Goal: Communication & Community: Answer question/provide support

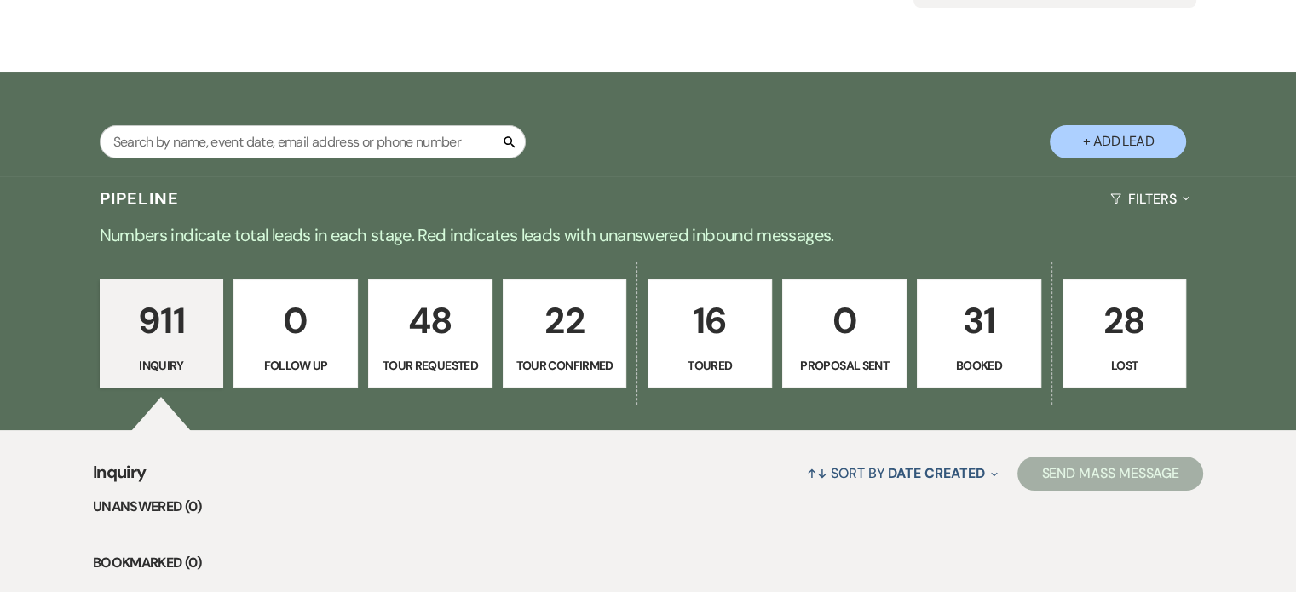
scroll to position [341, 0]
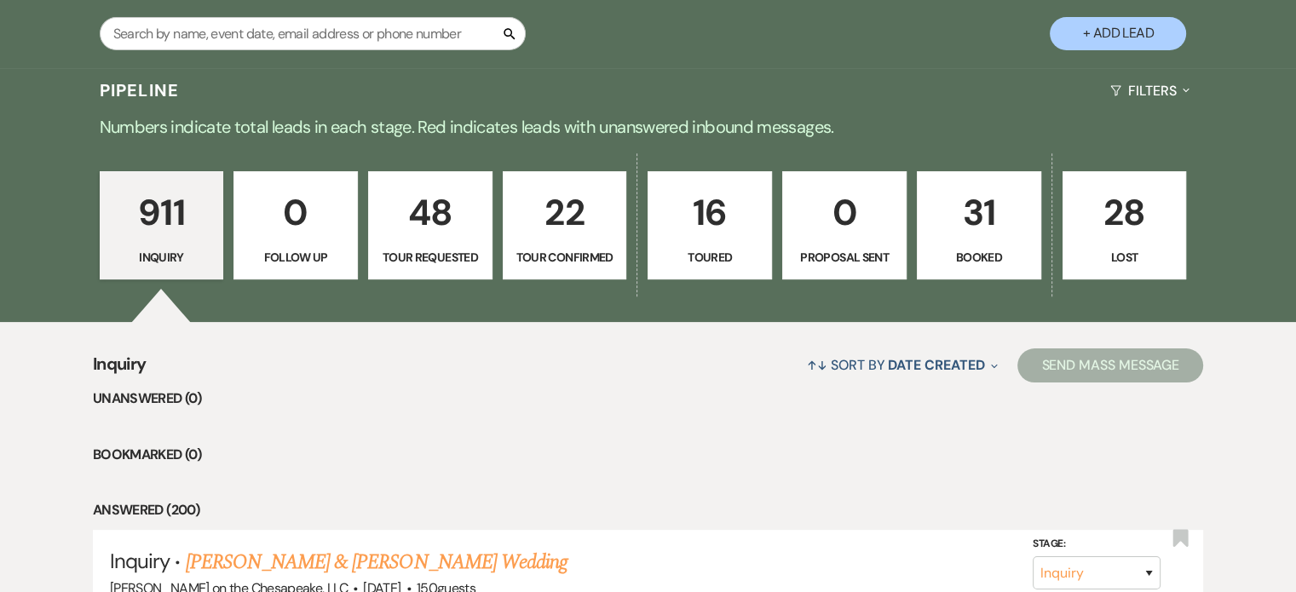
click at [985, 256] on p "Booked" at bounding box center [979, 257] width 102 height 19
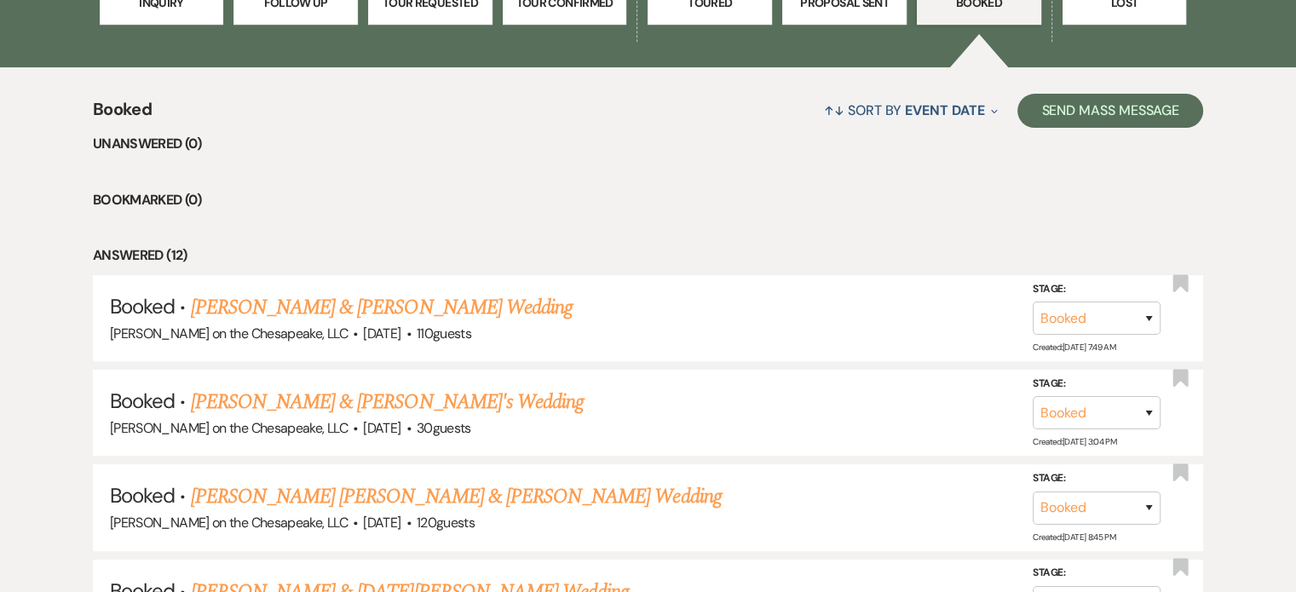
scroll to position [596, 0]
click at [345, 311] on link "[PERSON_NAME] & [PERSON_NAME] Wedding" at bounding box center [382, 306] width 382 height 31
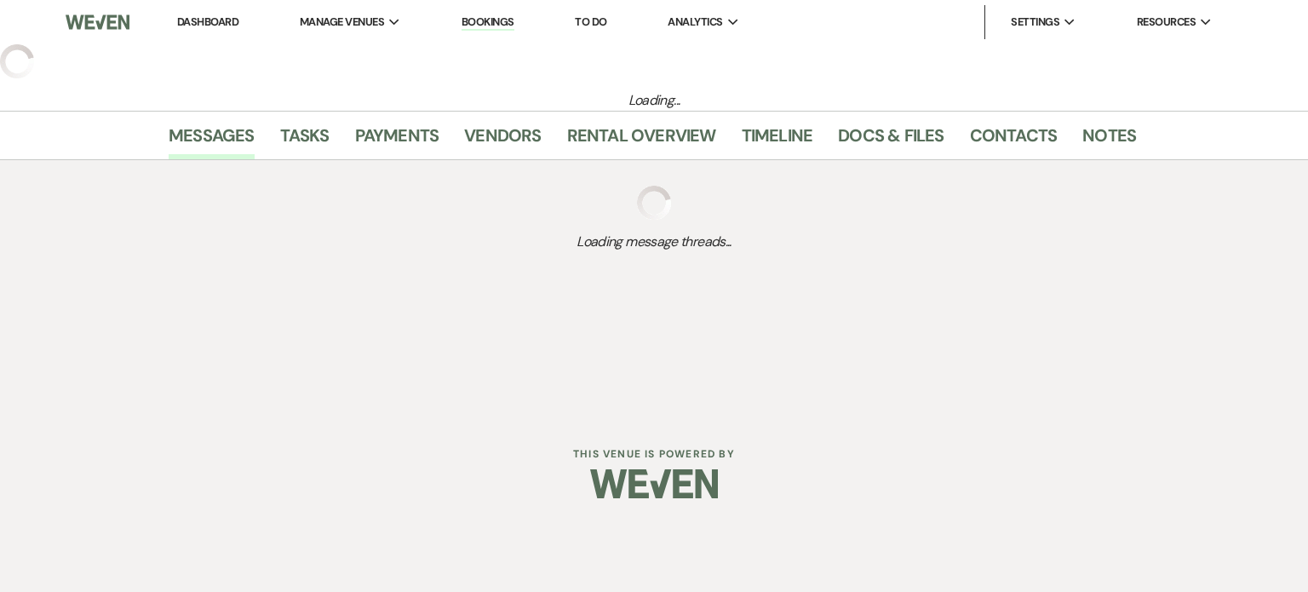
click at [345, 311] on div "Dashboard Manage Venues Expand [PERSON_NAME] on the Chesapeake, LLC Bookings To…" at bounding box center [654, 207] width 1308 height 415
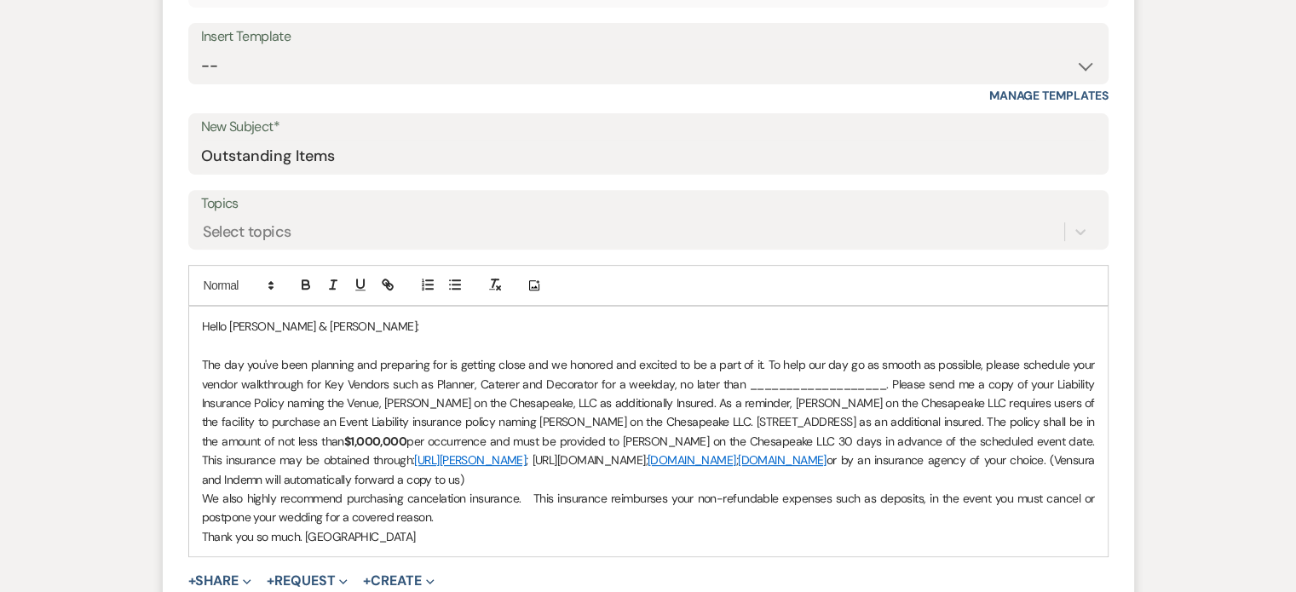
scroll to position [681, 0]
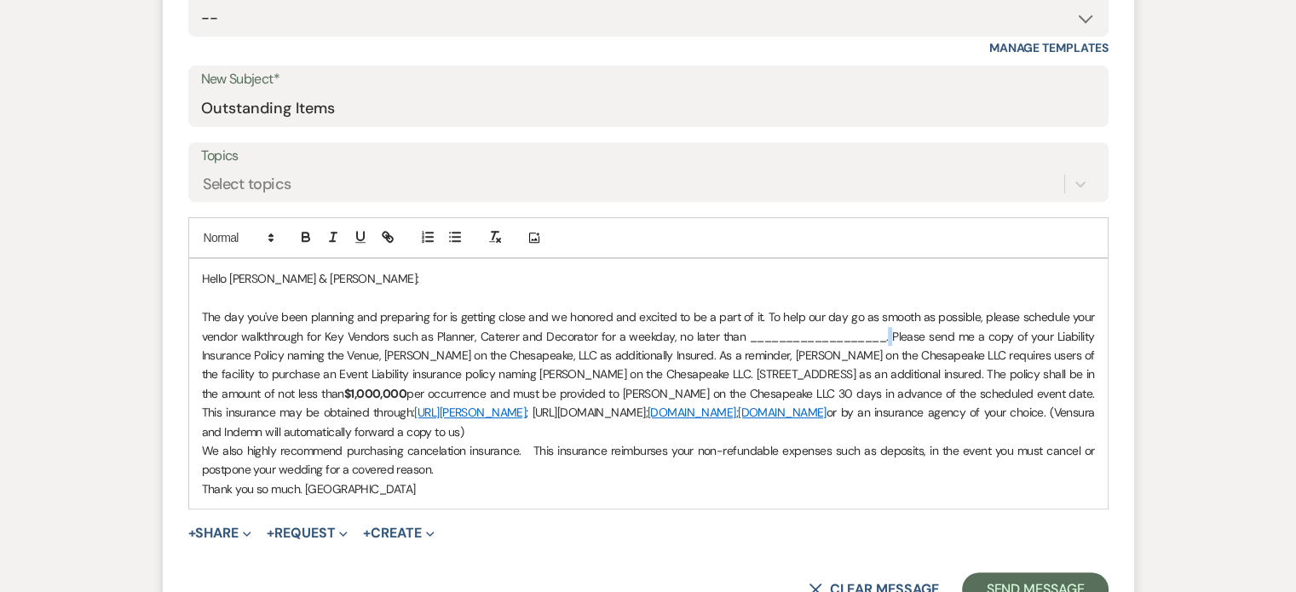
click at [888, 340] on p "The day you've been planning and preparing for is getting close and we honored …" at bounding box center [648, 374] width 893 height 134
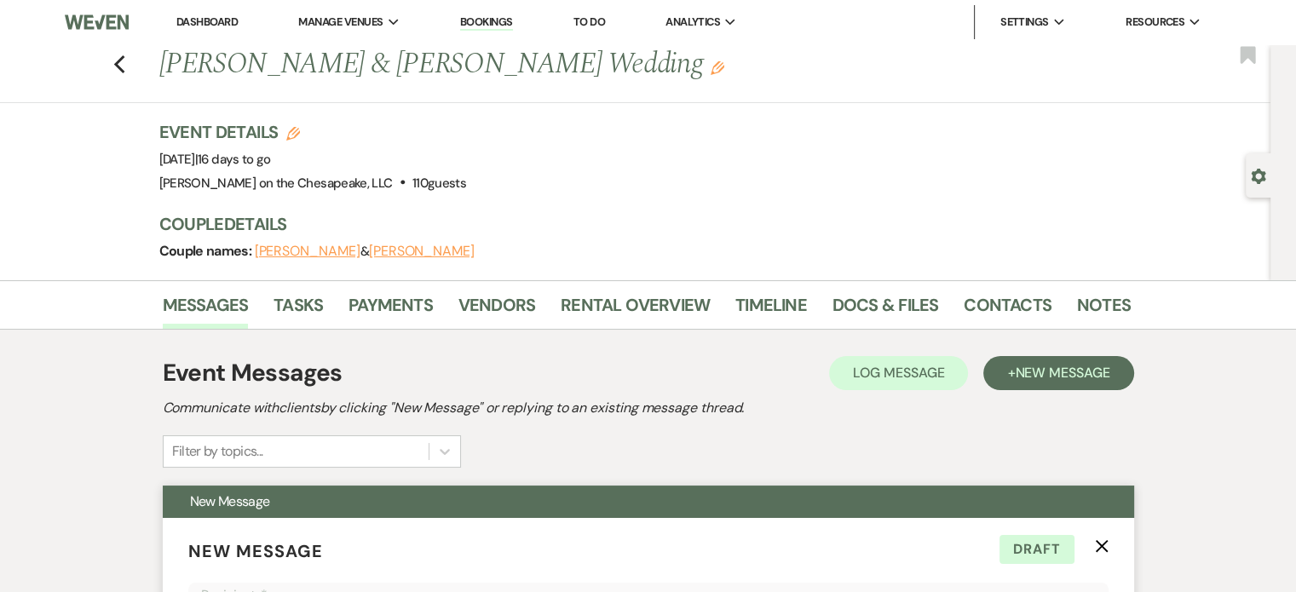
scroll to position [0, 0]
click at [508, 305] on link "Vendors" at bounding box center [496, 309] width 77 height 37
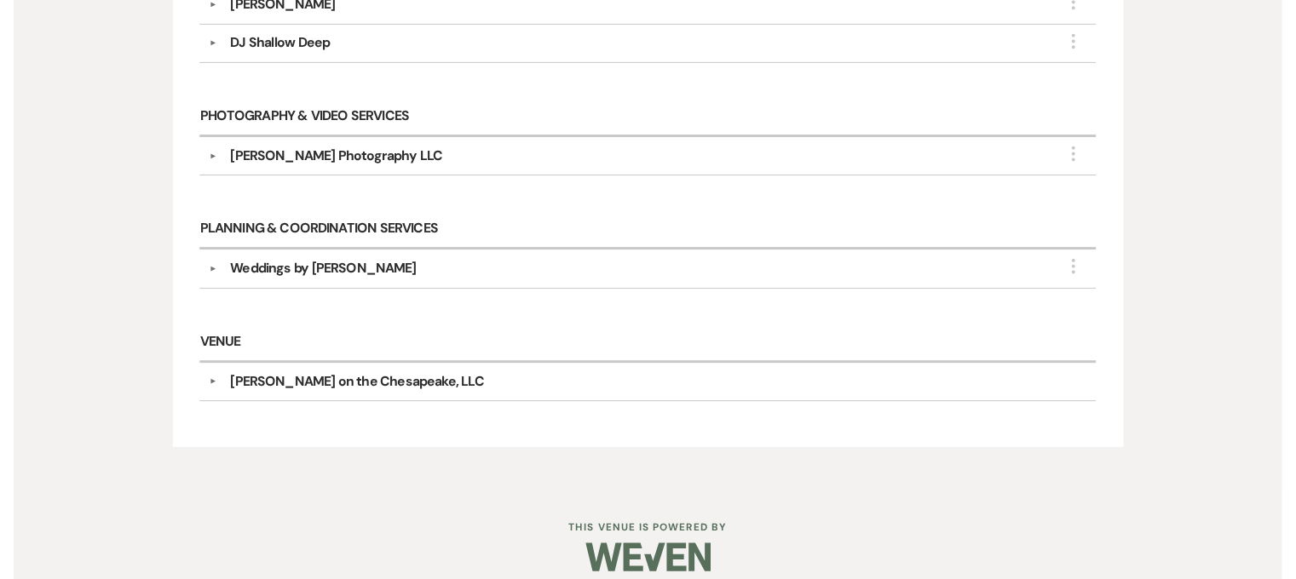
scroll to position [1063, 0]
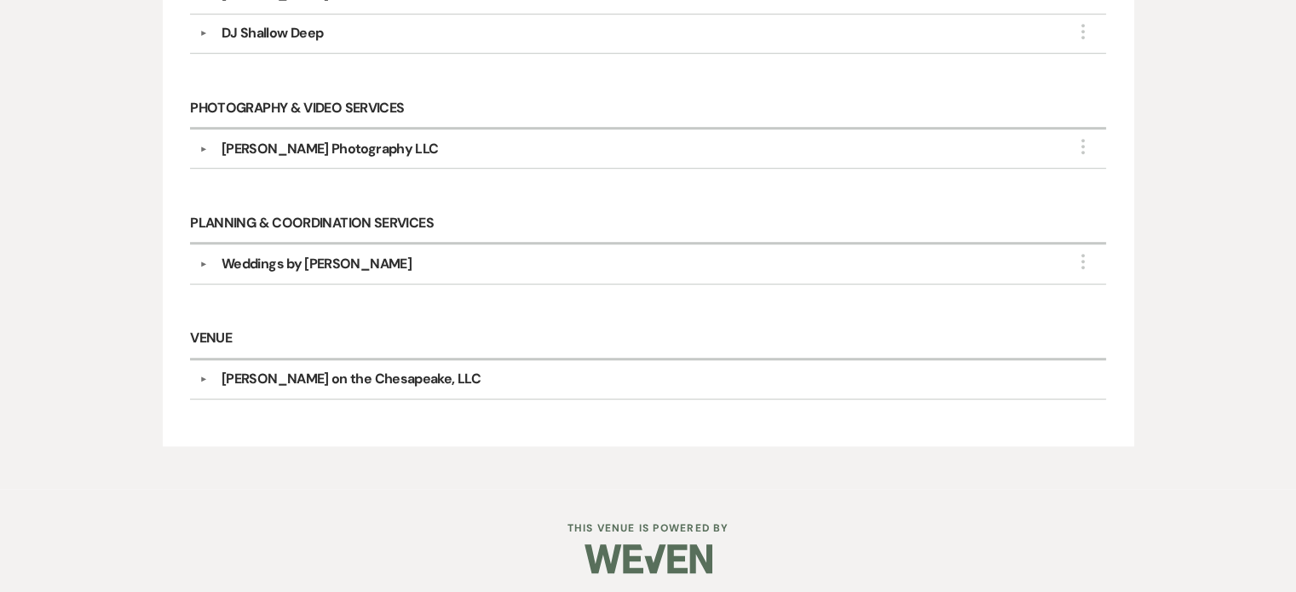
click at [350, 258] on div "Weddings by [PERSON_NAME]" at bounding box center [316, 264] width 190 height 20
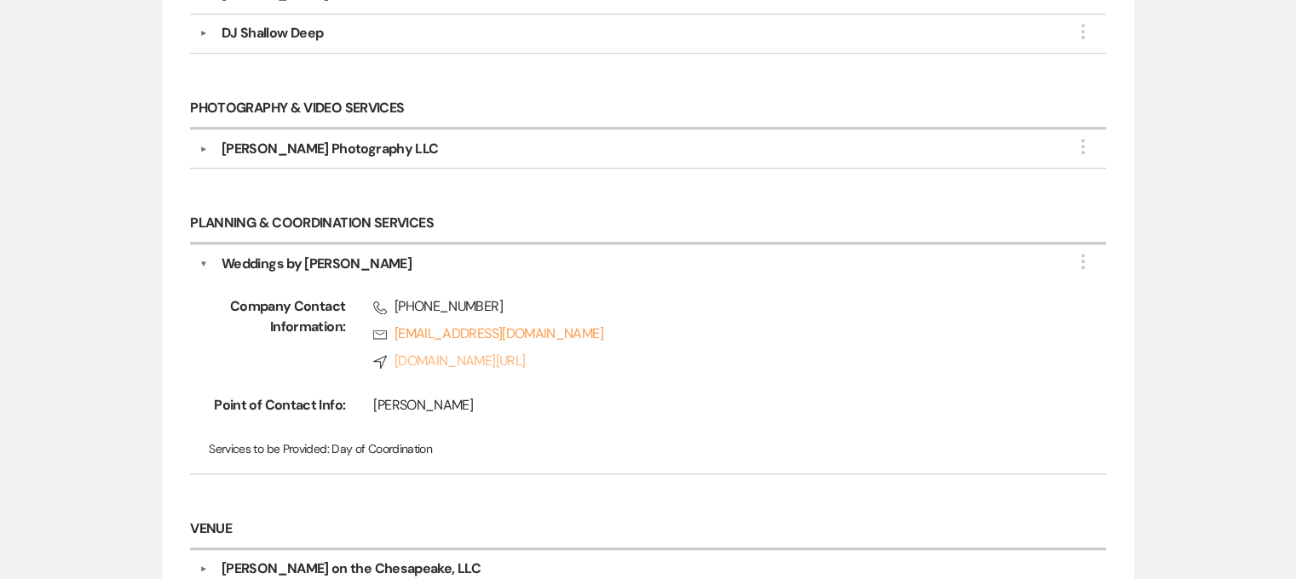
click at [449, 357] on link "Compass [DOMAIN_NAME][URL]" at bounding box center [712, 361] width 678 height 20
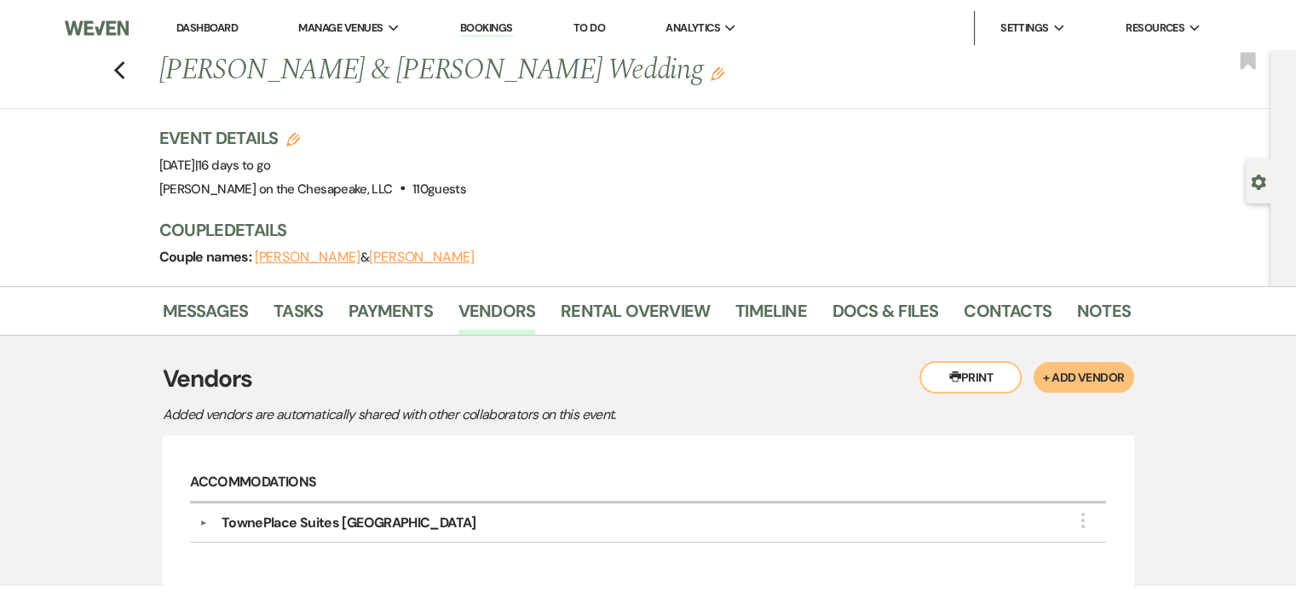
scroll to position [0, 0]
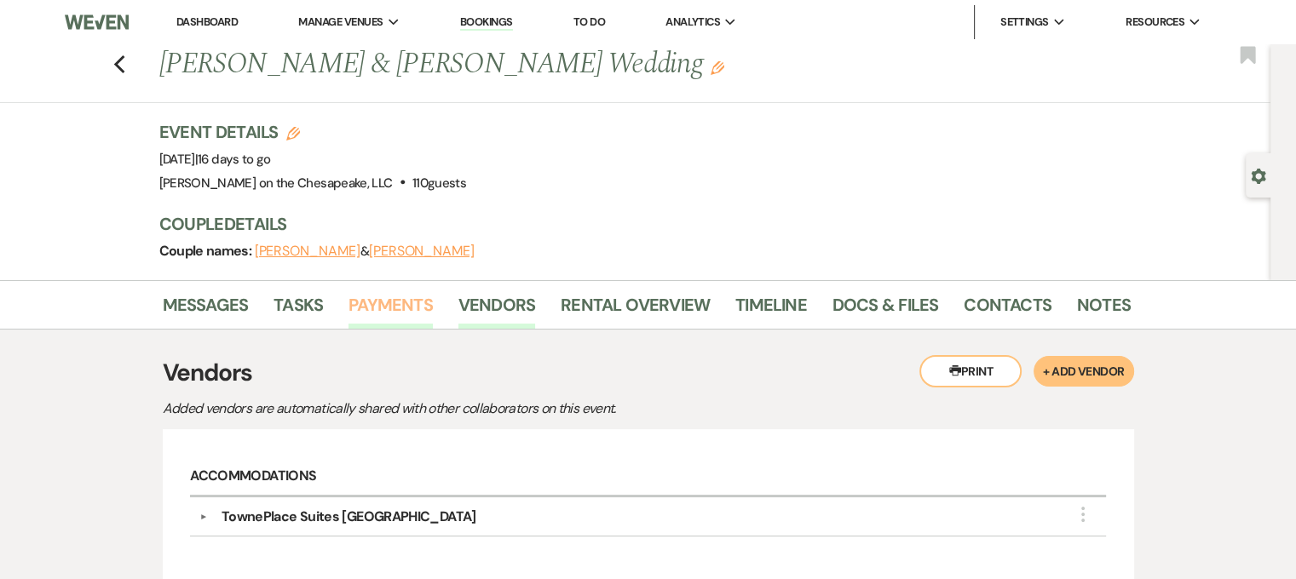
click at [415, 296] on link "Payments" at bounding box center [390, 309] width 84 height 37
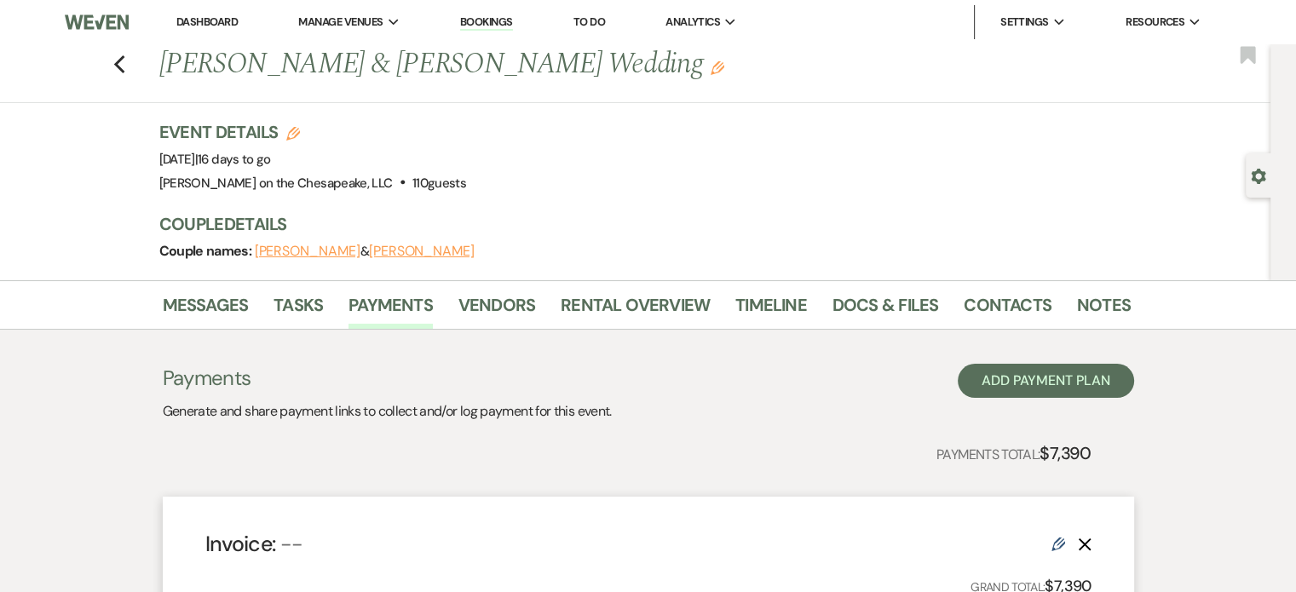
click at [134, 67] on div "Previous [PERSON_NAME] & [PERSON_NAME] Wedding Edit Bookmark" at bounding box center [630, 73] width 1279 height 59
click at [124, 64] on use "button" at bounding box center [118, 64] width 11 height 19
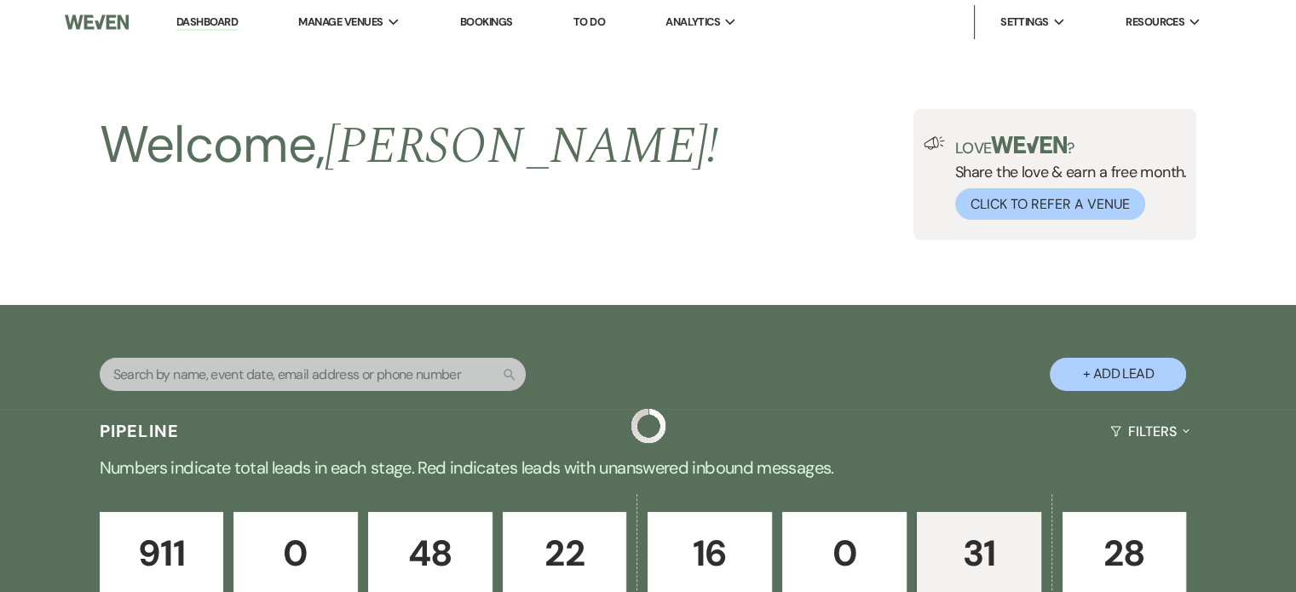
scroll to position [596, 0]
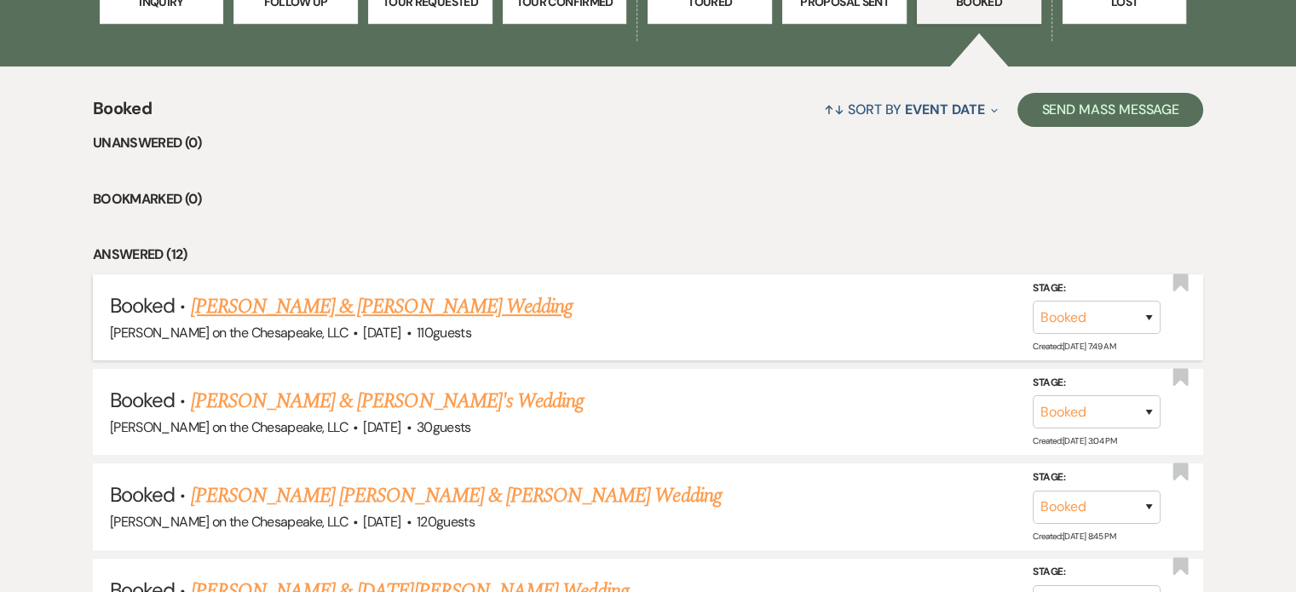
click at [375, 307] on link "[PERSON_NAME] & [PERSON_NAME] Wedding" at bounding box center [382, 306] width 382 height 31
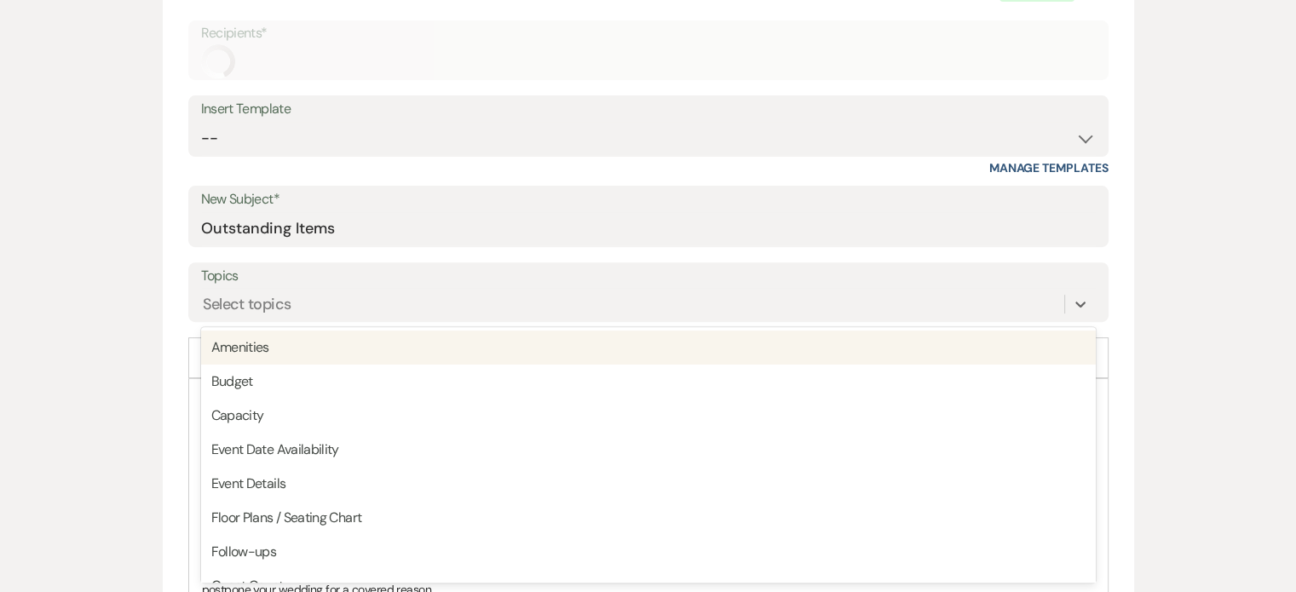
click at [375, 307] on div "Select topics" at bounding box center [632, 305] width 863 height 30
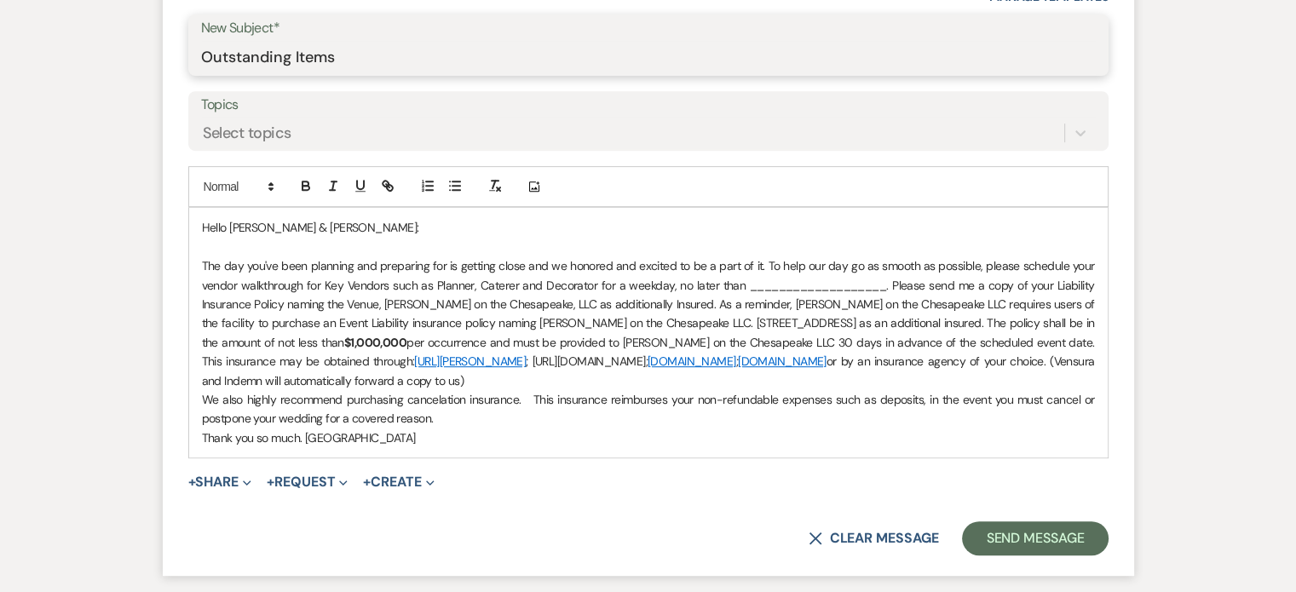
click at [410, 43] on input "Outstanding Items" at bounding box center [648, 57] width 894 height 33
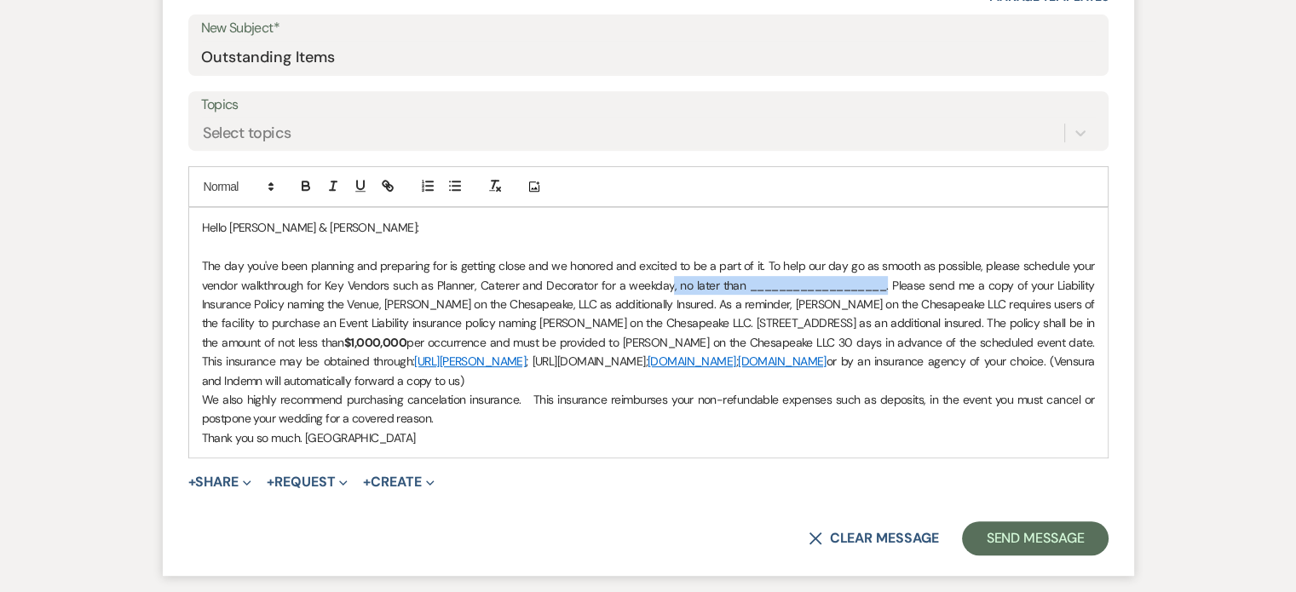
drag, startPoint x: 888, startPoint y: 286, endPoint x: 670, endPoint y: 286, distance: 218.1
click at [670, 286] on p "The day you've been planning and preparing for is getting close and we honored …" at bounding box center [648, 323] width 893 height 134
click at [780, 279] on p "The day you've been planning and preparing for is getting close and we honored …" at bounding box center [648, 323] width 893 height 134
click at [1114, 56] on form "New Message X Draft Recipients* Planning Portal Users ( [PERSON_NAME] ) Insert …" at bounding box center [648, 180] width 971 height 790
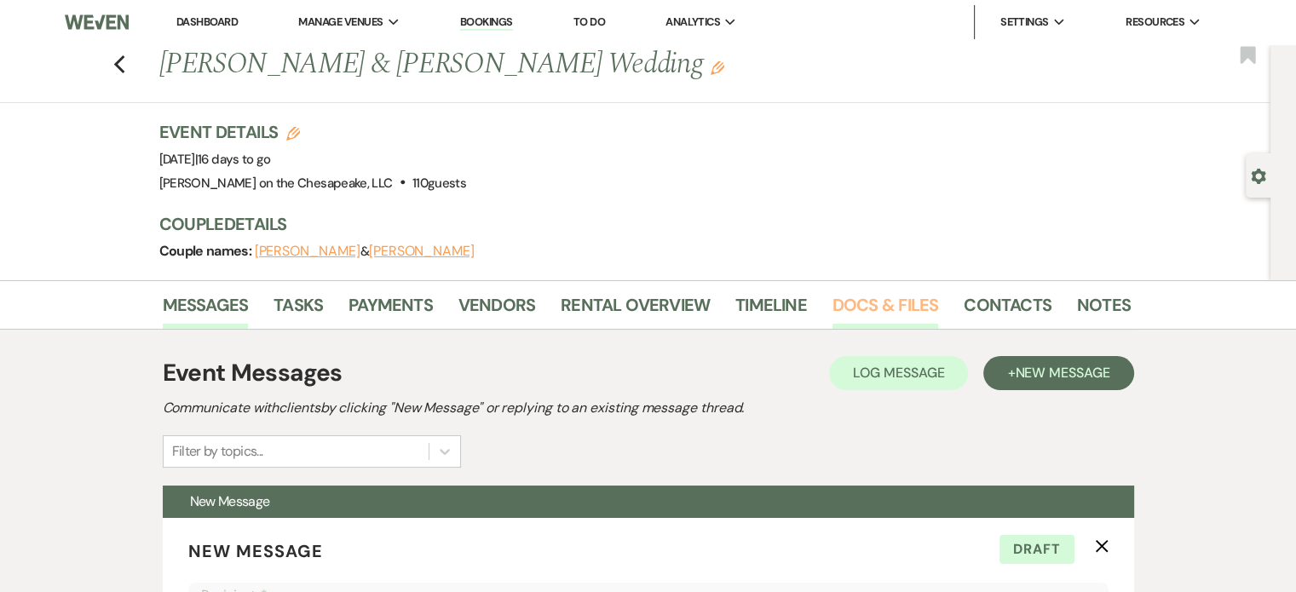
click at [897, 302] on link "Docs & Files" at bounding box center [885, 309] width 106 height 37
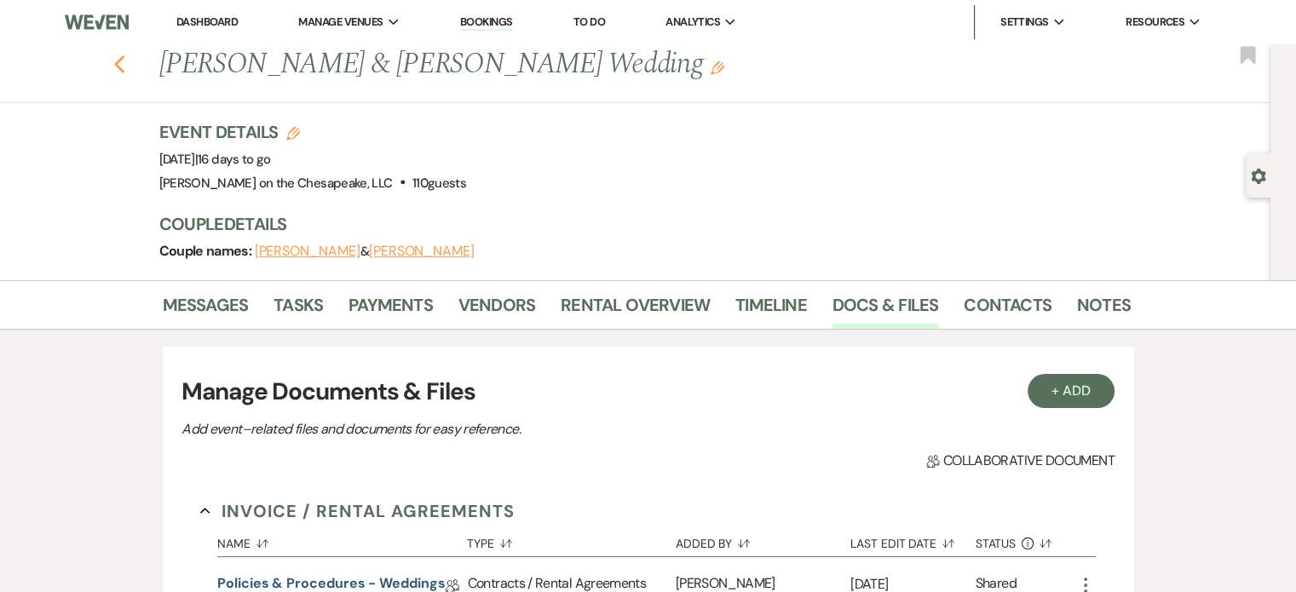
click at [126, 67] on icon "Previous" at bounding box center [119, 65] width 13 height 20
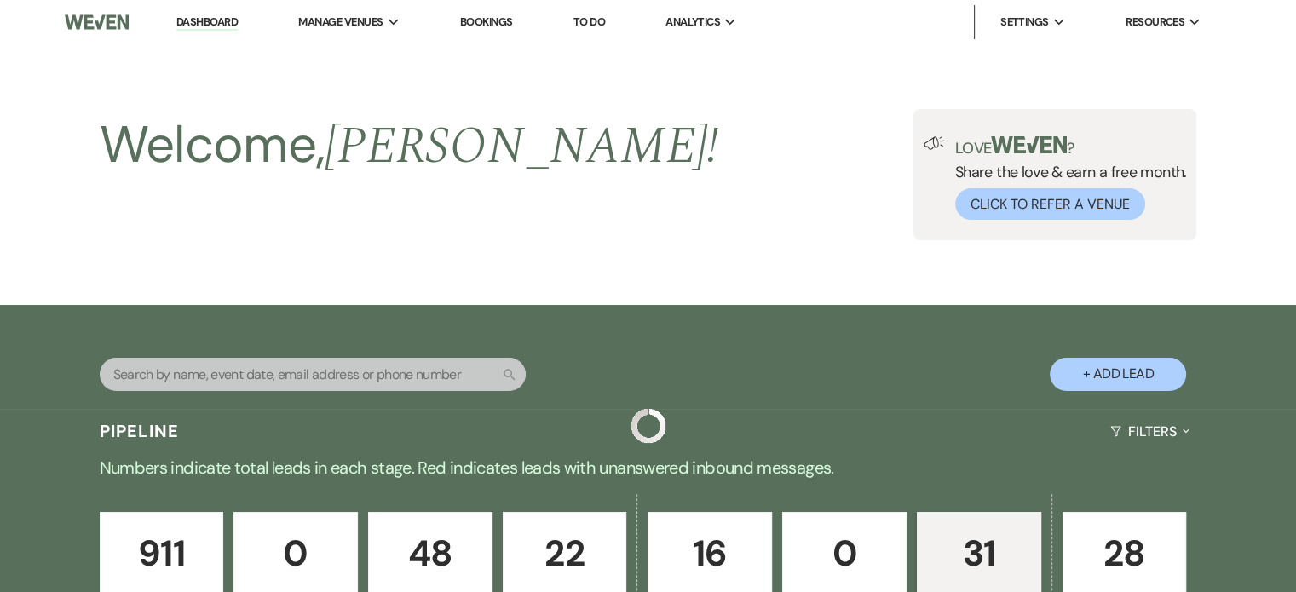
scroll to position [596, 0]
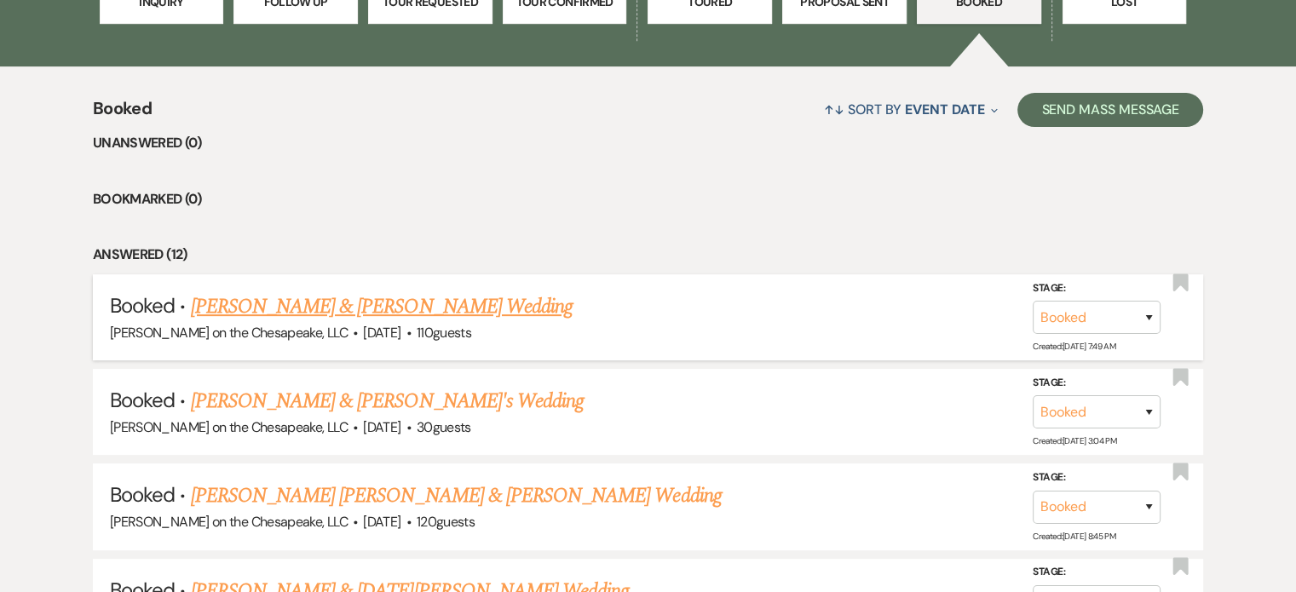
click at [397, 310] on link "[PERSON_NAME] & [PERSON_NAME] Wedding" at bounding box center [382, 306] width 382 height 31
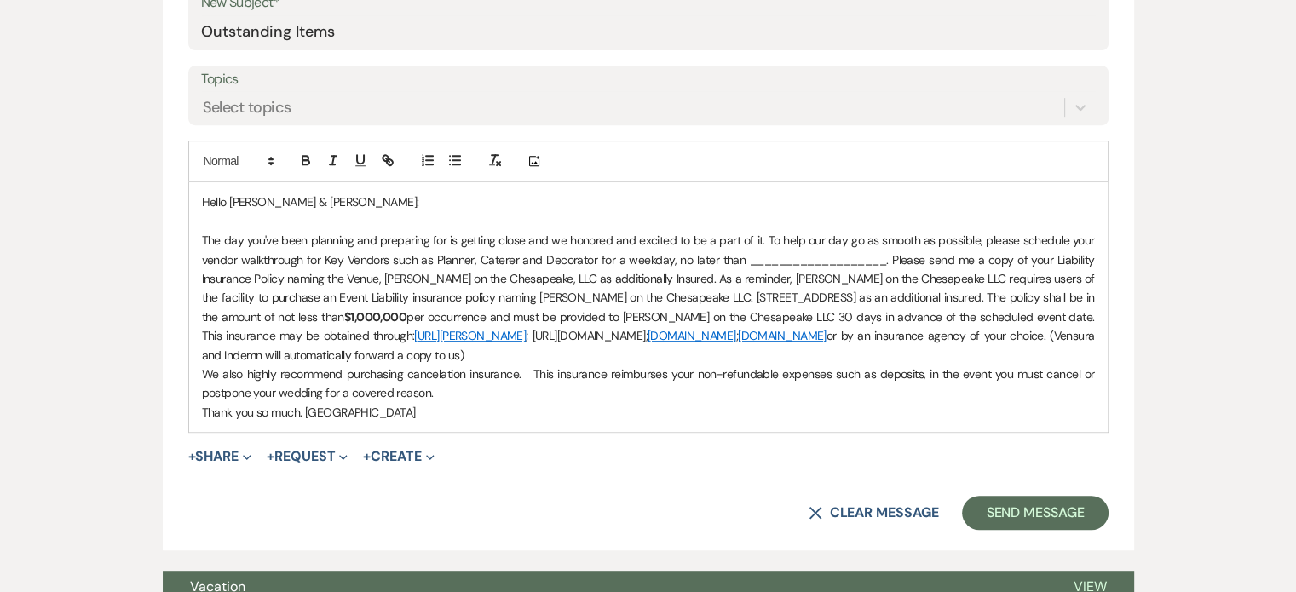
scroll to position [767, 0]
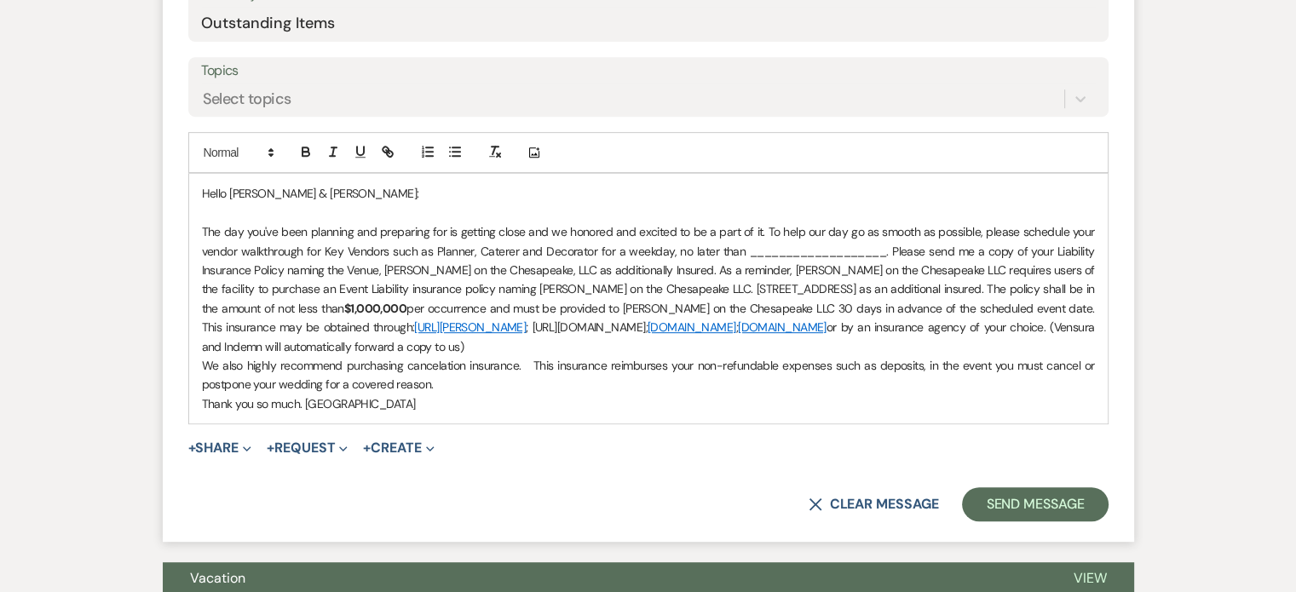
click at [759, 248] on p "The day you've been planning and preparing for is getting close and we honored …" at bounding box center [648, 289] width 893 height 134
click at [749, 248] on p "The day you've been planning and preparing for is getting close and we honored …" at bounding box center [648, 289] width 893 height 134
click at [737, 251] on p "The day you've been planning and preparing for is getting close and we honored …" at bounding box center [648, 289] width 893 height 134
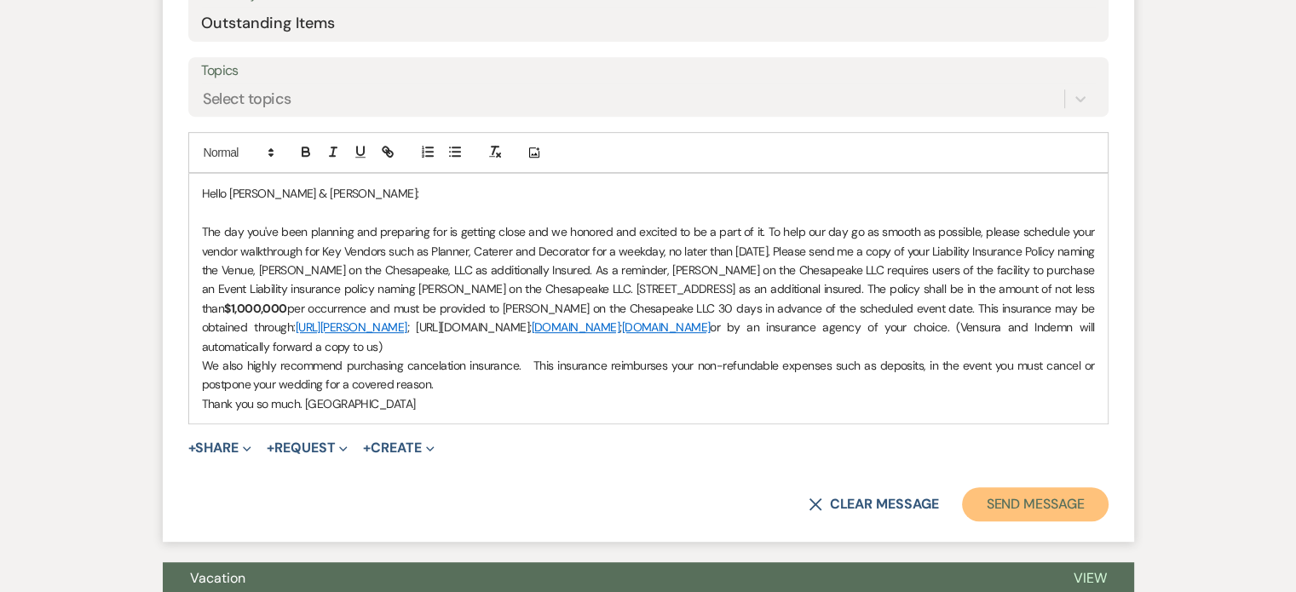
click at [1003, 497] on button "Send Message" at bounding box center [1035, 504] width 146 height 34
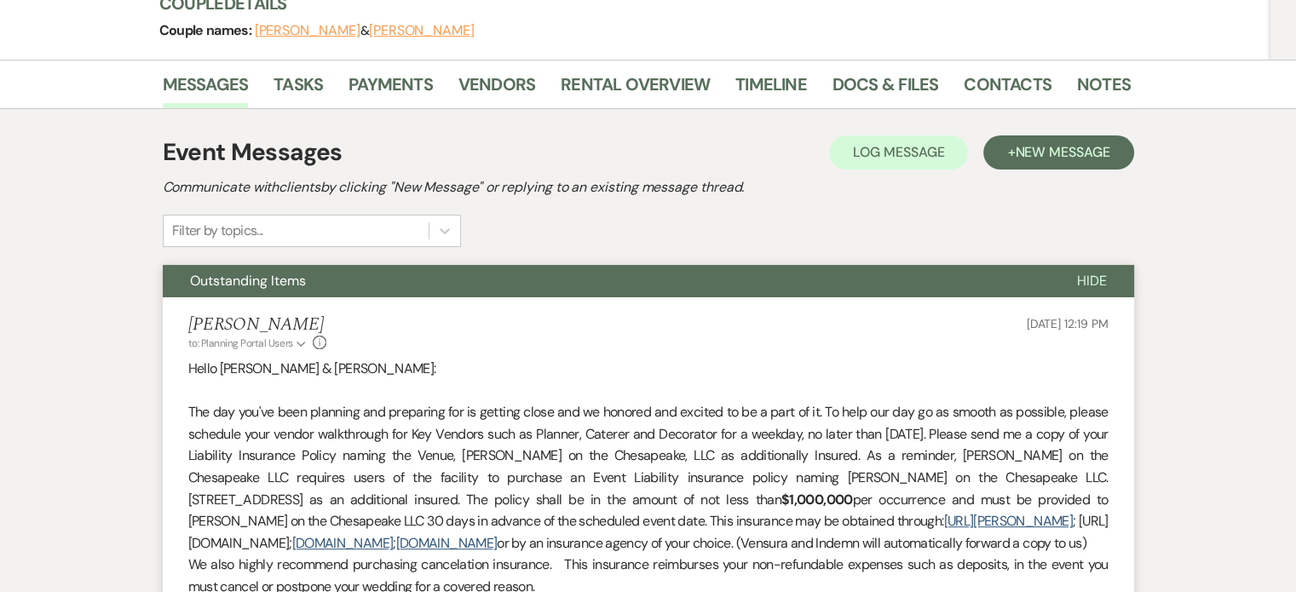
scroll to position [220, 0]
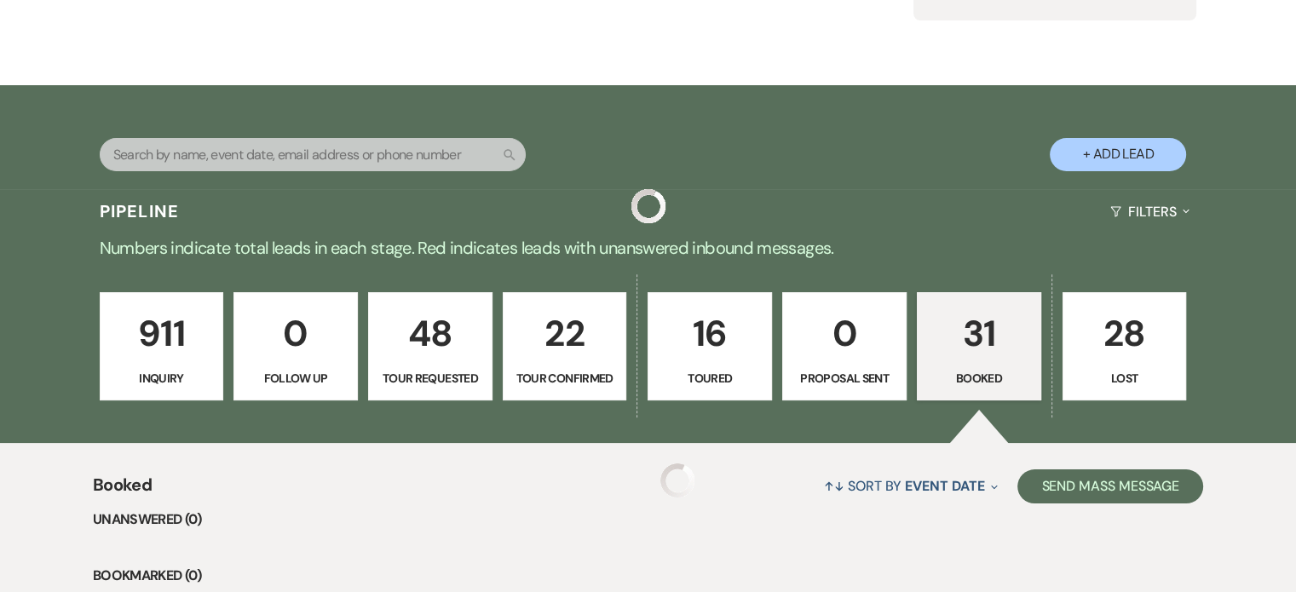
scroll to position [596, 0]
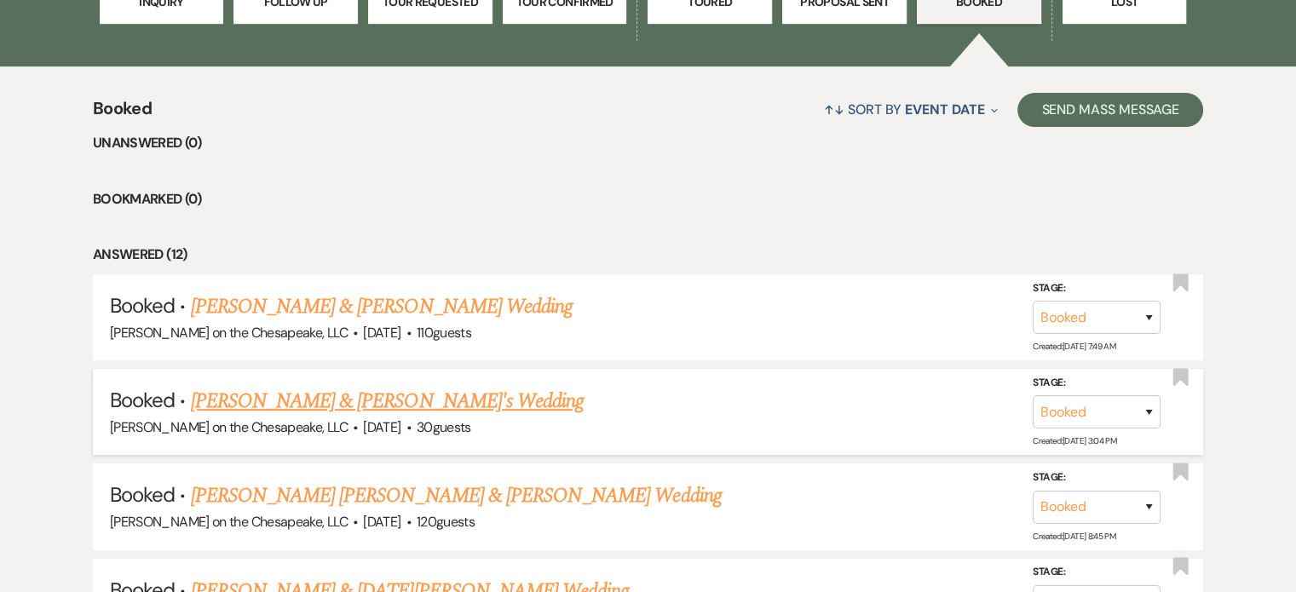
click at [339, 405] on link "[PERSON_NAME] & [PERSON_NAME]'s Wedding" at bounding box center [388, 401] width 394 height 31
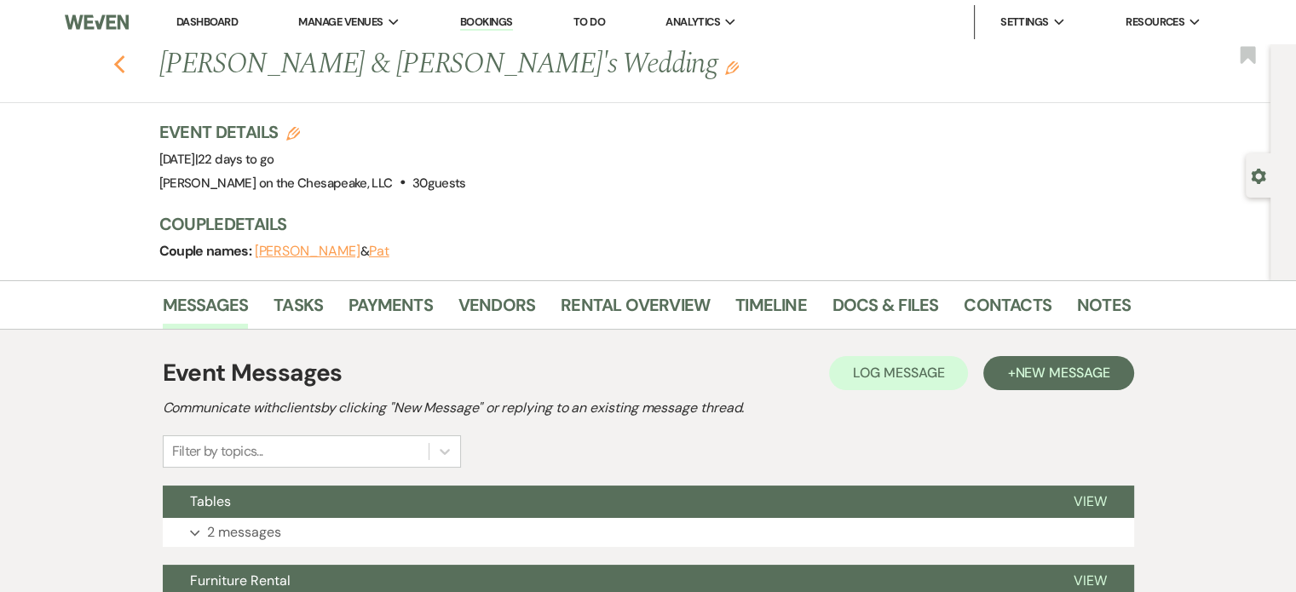
click at [124, 67] on use "button" at bounding box center [118, 64] width 11 height 19
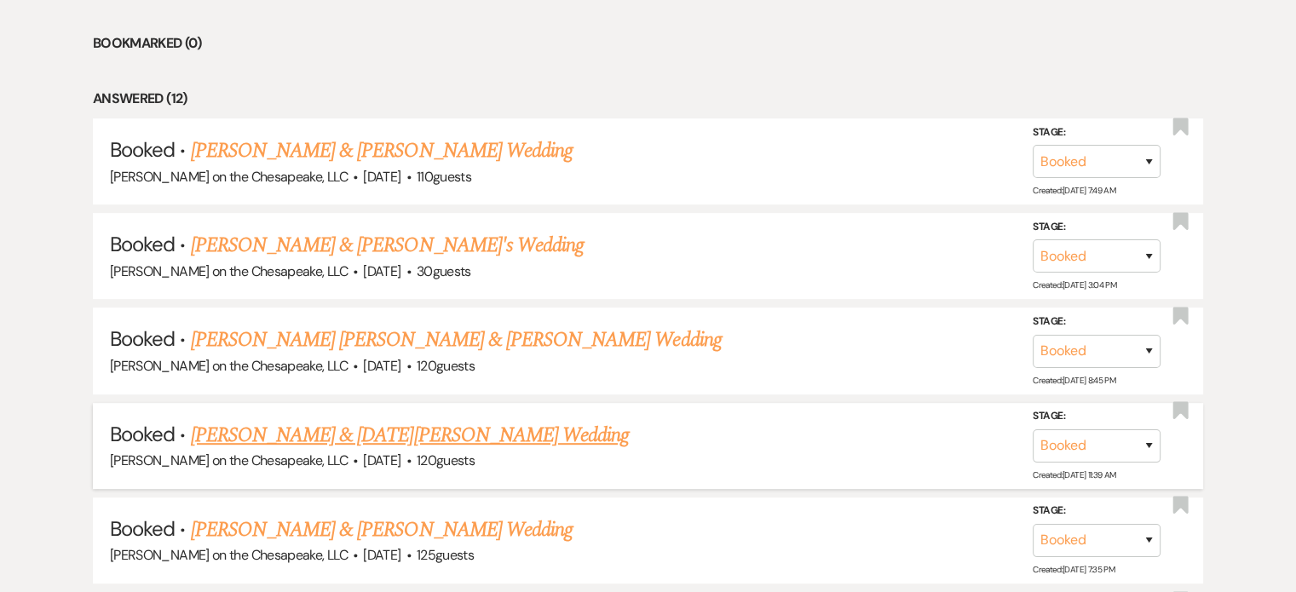
scroll to position [767, 0]
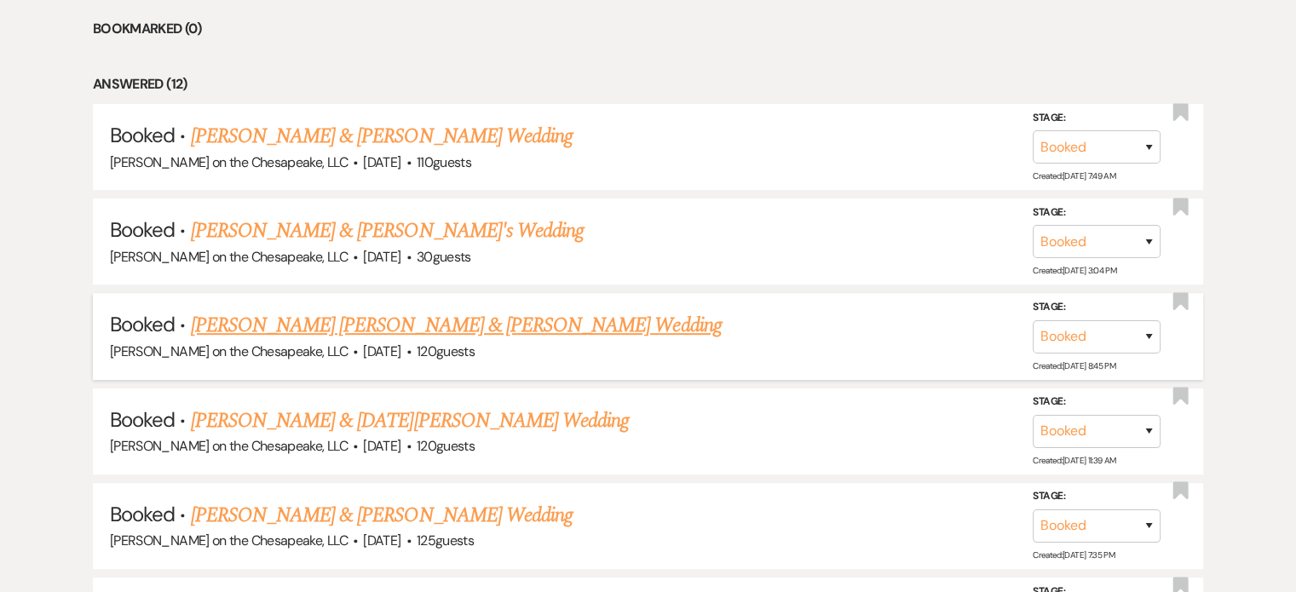
click at [355, 320] on link "[PERSON_NAME] [PERSON_NAME] & [PERSON_NAME] Wedding" at bounding box center [456, 325] width 531 height 31
